Goal: Task Accomplishment & Management: Use online tool/utility

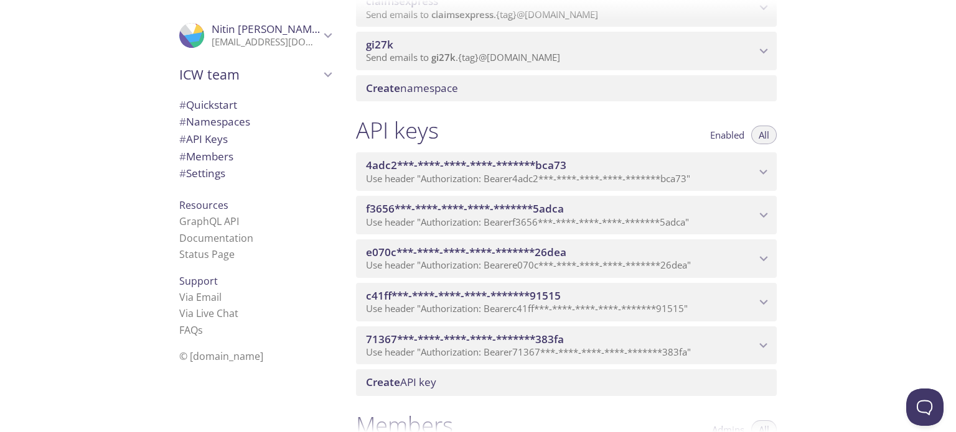
scroll to position [298, 0]
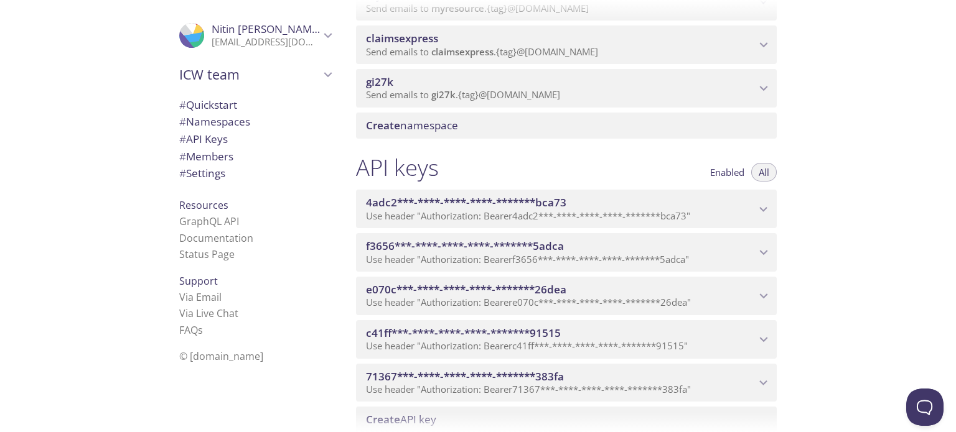
click at [891, 133] on div "Quickstart Send a test email to [EMAIL_ADDRESS][DOMAIN_NAME] and then click her…" at bounding box center [651, 216] width 610 height 432
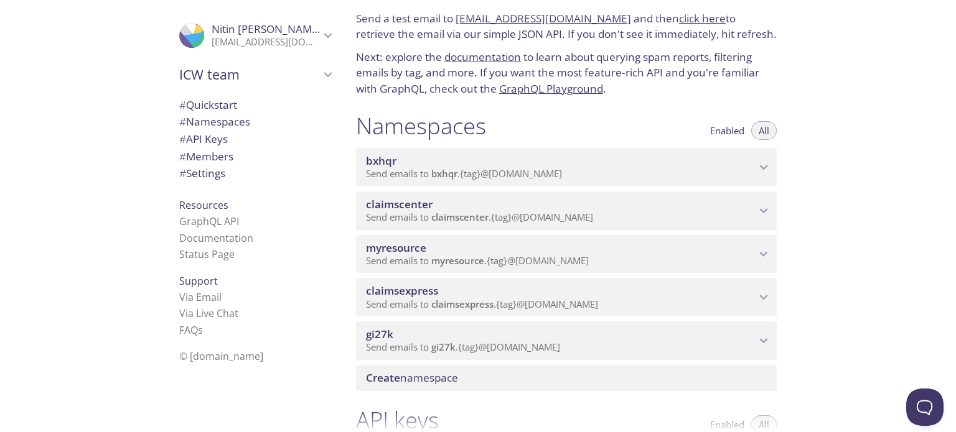
click at [711, 162] on span "bxhqr" at bounding box center [560, 161] width 389 height 14
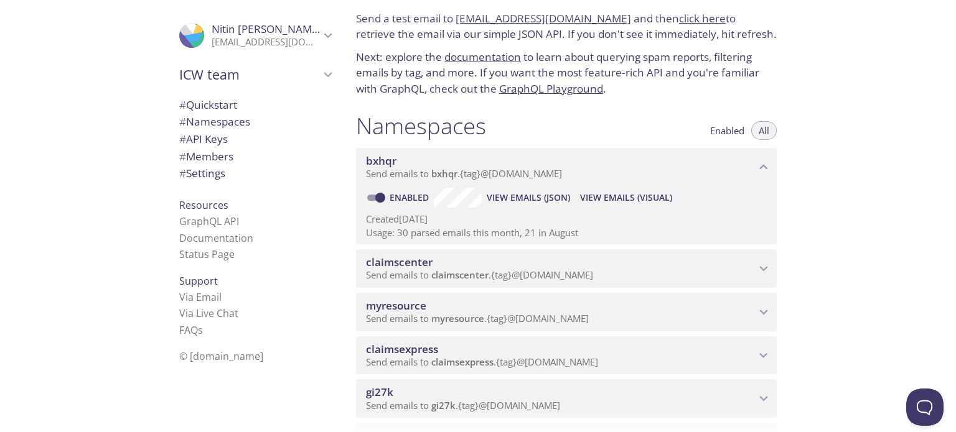
click at [645, 200] on span "View Emails (Visual)" at bounding box center [626, 197] width 92 height 15
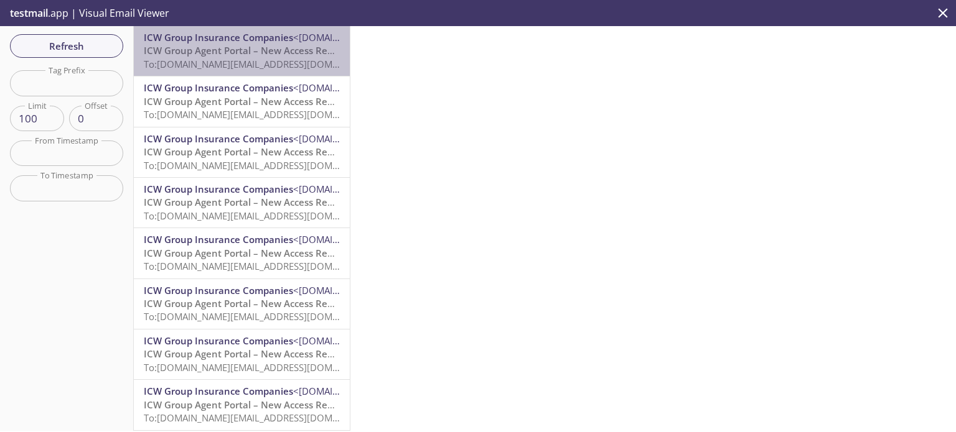
click at [281, 50] on span "ICW Group Agent Portal – New Access Request" at bounding box center [248, 50] width 209 height 12
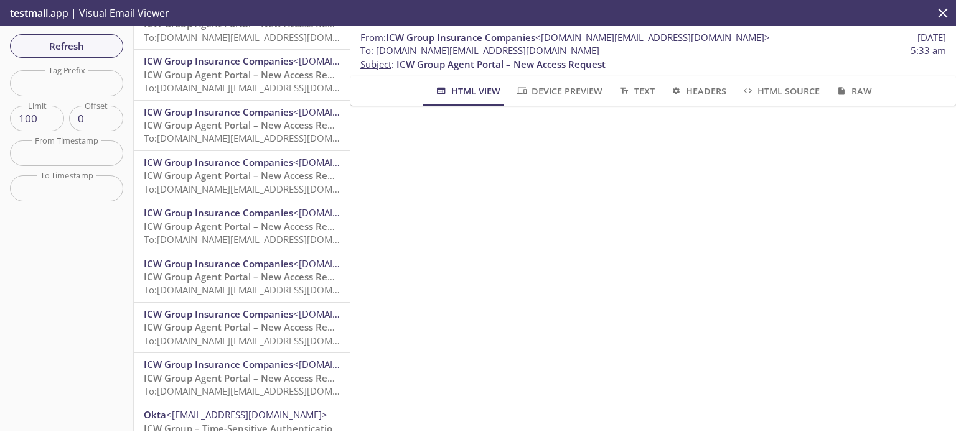
scroll to position [310, 0]
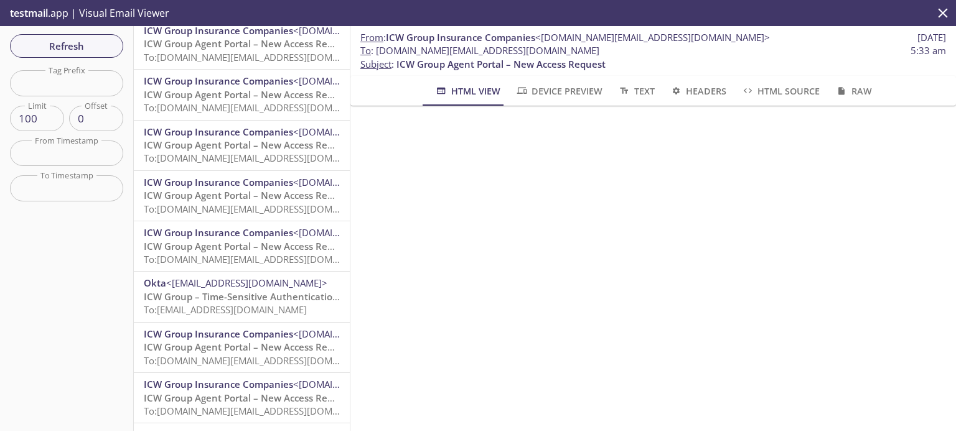
click at [240, 305] on span "To: [EMAIL_ADDRESS][DOMAIN_NAME]" at bounding box center [225, 310] width 163 height 12
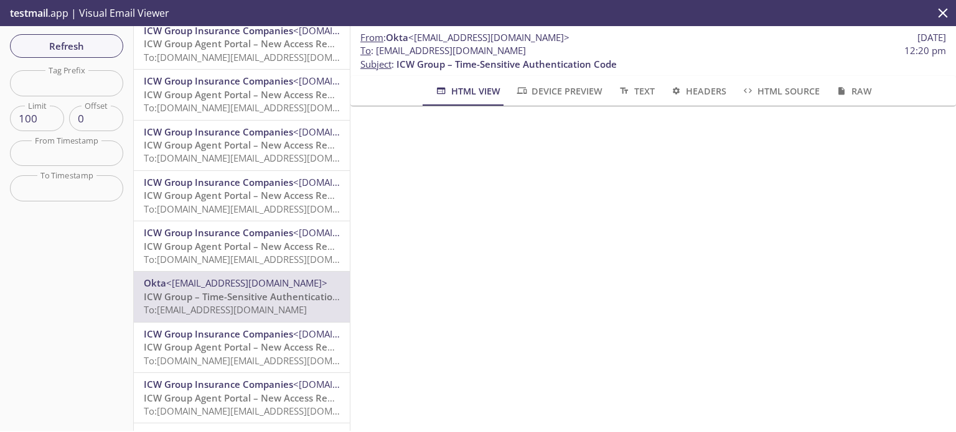
drag, startPoint x: 567, startPoint y: 50, endPoint x: 378, endPoint y: 47, distance: 189.2
click at [378, 47] on span "To : [EMAIL_ADDRESS][DOMAIN_NAME] 12:20 pm" at bounding box center [652, 50] width 585 height 13
copy span "[EMAIL_ADDRESS][DOMAIN_NAME]"
